Goal: Information Seeking & Learning: Check status

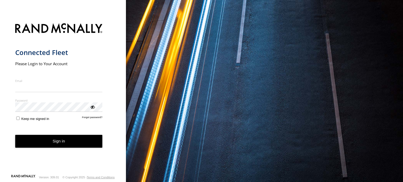
type input "**********"
click at [61, 145] on button "Sign in" at bounding box center [58, 141] width 87 height 13
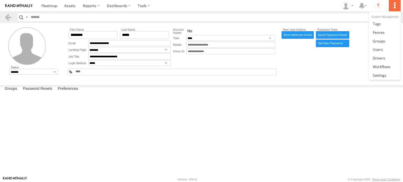
click at [394, 6] on label at bounding box center [395, 5] width 12 height 11
click at [382, 50] on span at bounding box center [378, 49] width 10 height 5
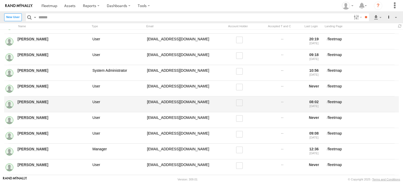
scroll to position [1653, 0]
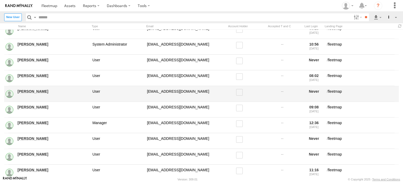
click at [28, 89] on link "Michael Miller" at bounding box center [53, 91] width 71 height 5
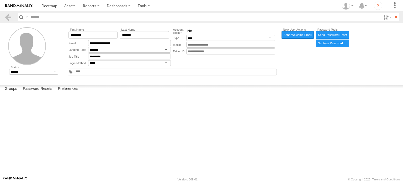
click at [299, 35] on link "Send Welcome Email" at bounding box center [298, 35] width 32 height 8
click at [0, 0] on button "Proceed" at bounding box center [0, 0] width 0 height 0
click at [0, 0] on label "Close" at bounding box center [0, 0] width 0 height 0
click at [48, 18] on input "text" at bounding box center [205, 17] width 353 height 8
type input "*****"
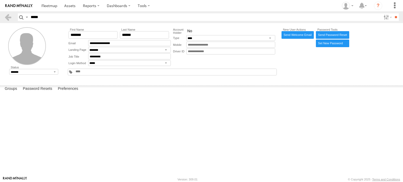
click at [393, 13] on input "**" at bounding box center [396, 17] width 6 height 8
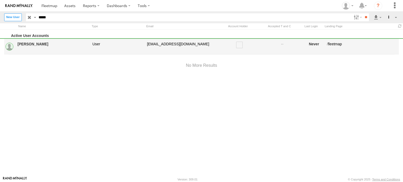
click at [61, 42] on link "[PERSON_NAME]" at bounding box center [53, 44] width 71 height 5
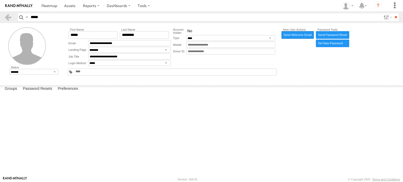
click at [298, 36] on link "Send Welcome Email" at bounding box center [298, 35] width 32 height 8
click at [0, 0] on button "Proceed" at bounding box center [0, 0] width 0 height 0
click at [0, 0] on label "Close" at bounding box center [0, 0] width 0 height 0
click at [8, 18] on link at bounding box center [8, 17] width 8 height 8
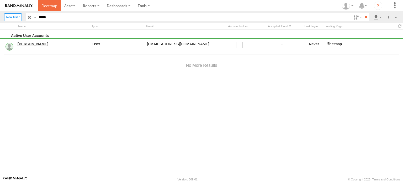
click at [47, 5] on span at bounding box center [49, 5] width 16 height 5
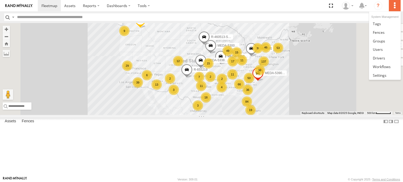
click at [392, 6] on label at bounding box center [395, 5] width 12 height 11
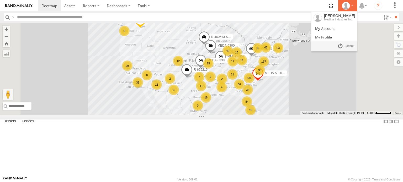
click at [353, 7] on div at bounding box center [347, 6] width 15 height 8
click at [351, 45] on span at bounding box center [349, 46] width 9 height 6
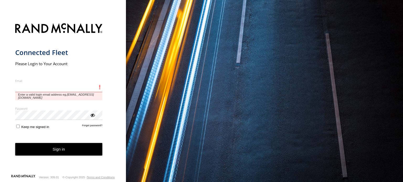
type input "**********"
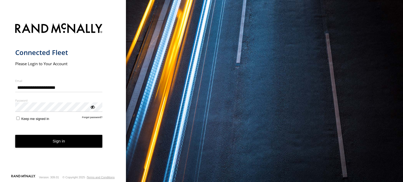
click at [65, 139] on form "**********" at bounding box center [63, 97] width 96 height 154
click at [60, 139] on button "Sign in" at bounding box center [58, 141] width 87 height 13
click at [62, 81] on label "Email" at bounding box center [58, 81] width 87 height 4
click at [62, 83] on input "**********" at bounding box center [58, 87] width 87 height 9
click at [57, 139] on button "Sign in" at bounding box center [58, 141] width 87 height 13
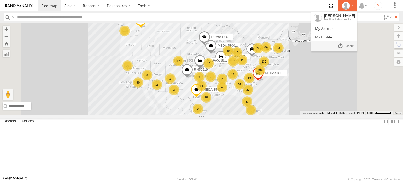
click at [347, 7] on icon at bounding box center [346, 6] width 8 height 8
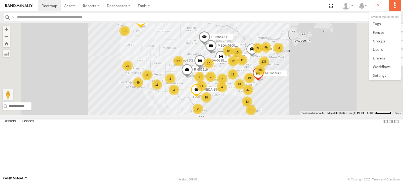
click at [395, 4] on label at bounding box center [395, 5] width 12 height 11
click at [376, 50] on span at bounding box center [378, 49] width 10 height 5
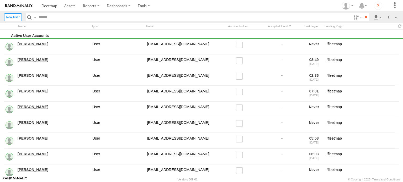
click at [69, 18] on input "text" at bounding box center [194, 17] width 315 height 8
type input "******"
click at [363, 13] on input "**" at bounding box center [366, 17] width 6 height 8
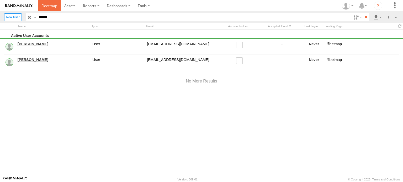
click at [52, 8] on link at bounding box center [49, 5] width 23 height 11
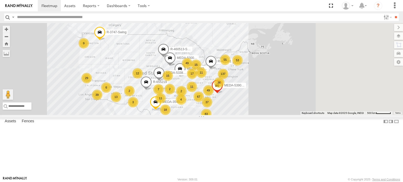
drag, startPoint x: 306, startPoint y: 100, endPoint x: 262, endPoint y: 113, distance: 46.2
click at [262, 113] on div "R-3747-Swing 67 137 MEDA-530002-Roll 19 36 37 17 53 11 83 49 39 15 49 13 15 18 …" at bounding box center [201, 69] width 403 height 92
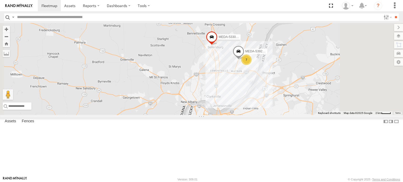
drag, startPoint x: 319, startPoint y: 96, endPoint x: 292, endPoint y: 110, distance: 30.9
click at [292, 110] on div "R-3747-Swing MEDA-530002-Roll R-401591 MEDA-535204-Roll MEDA-533802-Roll R-4605…" at bounding box center [201, 69] width 403 height 92
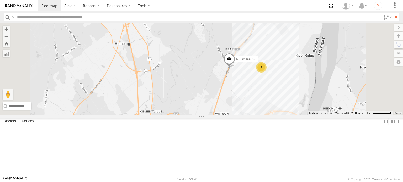
drag, startPoint x: 309, startPoint y: 88, endPoint x: 295, endPoint y: 145, distance: 58.4
click at [295, 115] on div "R-3747-Swing MEDA-530002-Roll R-401591 MEDA-535204-Roll MEDA-533802-Roll R-4605…" at bounding box center [201, 69] width 403 height 92
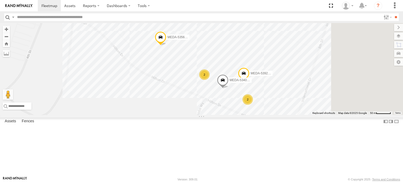
drag, startPoint x: 307, startPoint y: 100, endPoint x: 269, endPoint y: 154, distance: 65.8
click at [269, 115] on div "R-3747-Swing MEDA-530002-Roll R-401591 MEDA-535204-Roll MEDA-533802-Roll R-4605…" at bounding box center [201, 69] width 403 height 92
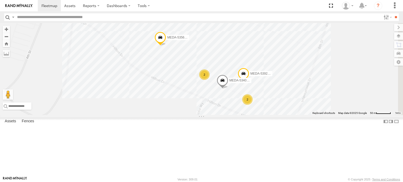
click at [210, 80] on div "2" at bounding box center [204, 75] width 10 height 10
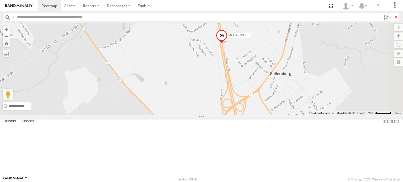
drag, startPoint x: 231, startPoint y: 126, endPoint x: 220, endPoint y: 137, distance: 15.4
click at [220, 115] on div "R-3747-Swing MEDA-530002-Roll R-401591 MEDA-535204-Roll MEDA-533802-Roll R-4605…" at bounding box center [201, 69] width 403 height 92
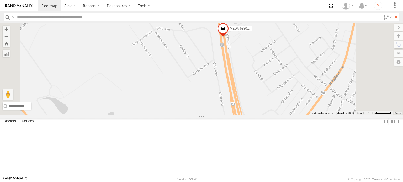
click at [229, 37] on span at bounding box center [223, 30] width 12 height 14
drag, startPoint x: 259, startPoint y: 98, endPoint x: 220, endPoint y: 157, distance: 71.4
click at [220, 115] on div "R-3747-Swing MEDA-530002-Roll R-401591 MEDA-535204-Roll MEDA-533802-Roll R-4605…" at bounding box center [201, 69] width 403 height 92
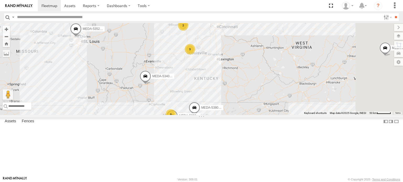
drag, startPoint x: 315, startPoint y: 93, endPoint x: 214, endPoint y: 81, distance: 101.6
click at [214, 81] on div "R-3747-Swing MEDA-530002-Roll R-401591 MEDA-535204-Roll MEDA-533802-Roll R-4605…" at bounding box center [201, 69] width 403 height 92
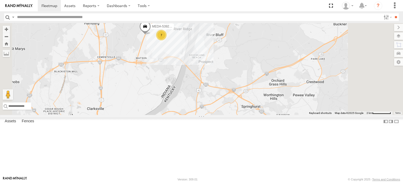
click at [151, 35] on span at bounding box center [145, 28] width 12 height 14
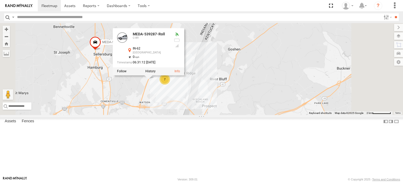
drag, startPoint x: 166, startPoint y: 51, endPoint x: 169, endPoint y: 93, distance: 42.3
click at [169, 96] on div "R-3747-Swing MEDA-530002-Roll R-401591 MEDA-535204-Roll MEDA-533802-Roll R-4605…" at bounding box center [201, 69] width 403 height 92
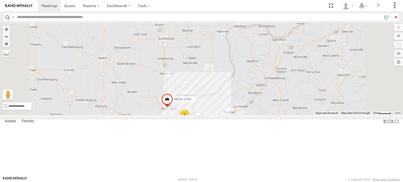
drag, startPoint x: 179, startPoint y: 82, endPoint x: 215, endPoint y: 124, distance: 54.7
click at [214, 115] on div "R-3747-Swing MEDA-530002-Roll R-401591 MEDA-535204-Roll MEDA-533802-Roll R-4605…" at bounding box center [201, 69] width 403 height 92
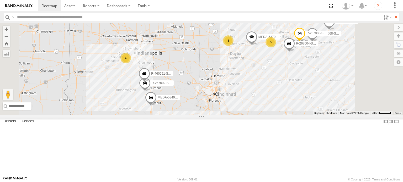
drag, startPoint x: 189, startPoint y: 51, endPoint x: 186, endPoint y: 105, distance: 53.6
click at [186, 105] on div "R-3747-Swing MEDA-530002-Roll R-401591 MEDA-535204-Roll MEDA-533802-Roll R-4605…" at bounding box center [201, 69] width 403 height 92
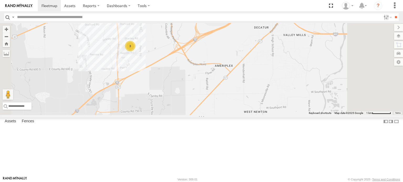
drag, startPoint x: 194, startPoint y: 52, endPoint x: 195, endPoint y: 121, distance: 69.3
click at [195, 115] on div "R-3747-Swing MEDA-530002-Roll R-401591 MEDA-535204-Roll MEDA-533802-Roll R-4605…" at bounding box center [201, 69] width 403 height 92
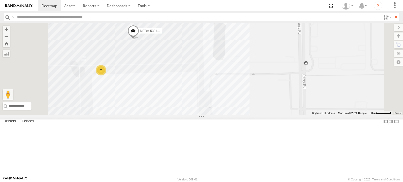
click at [106, 76] on div "2" at bounding box center [101, 70] width 10 height 10
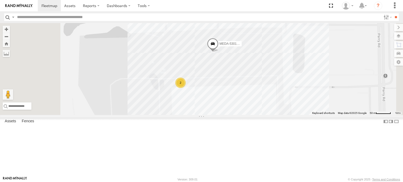
click at [219, 52] on span at bounding box center [213, 45] width 12 height 14
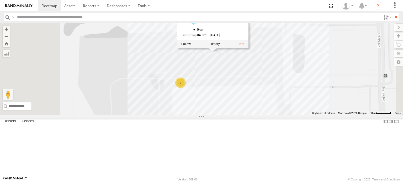
click at [288, 98] on div "R-3747-Swing MEDA-530002-Roll R-401591 MEDA-535204-Roll MEDA-533802-Roll R-4605…" at bounding box center [201, 69] width 403 height 92
click at [186, 91] on div "2" at bounding box center [180, 85] width 10 height 10
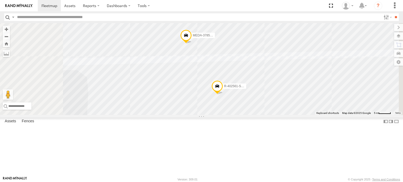
click at [192, 44] on span at bounding box center [186, 37] width 12 height 14
click at [223, 95] on span at bounding box center [217, 88] width 12 height 14
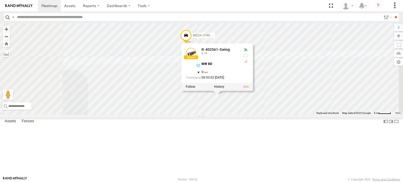
click at [229, 90] on div "R-3747-Swing MEDA-530002-Roll R-401591 MEDA-535204-Roll MEDA-533802-Roll R-4605…" at bounding box center [201, 69] width 403 height 92
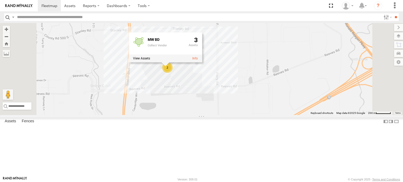
click at [250, 103] on div "R-3747-Swing MEDA-530002-Roll R-401591 MEDA-535204-Roll MEDA-533802-Roll R-4605…" at bounding box center [201, 69] width 403 height 92
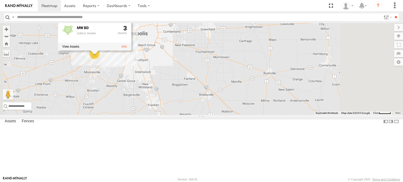
click at [105, 23] on span at bounding box center [100, 16] width 12 height 14
